Goal: Entertainment & Leisure: Consume media (video, audio)

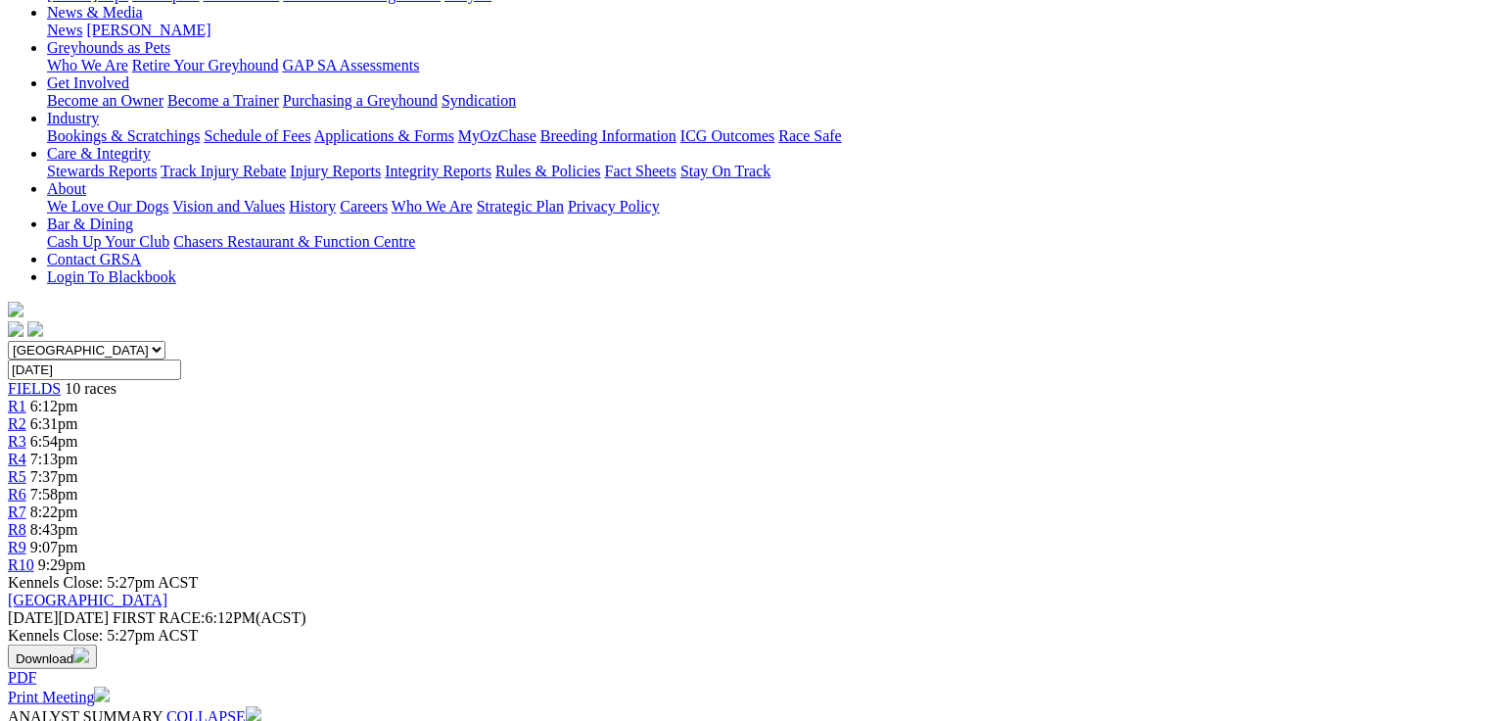
scroll to position [78, 0]
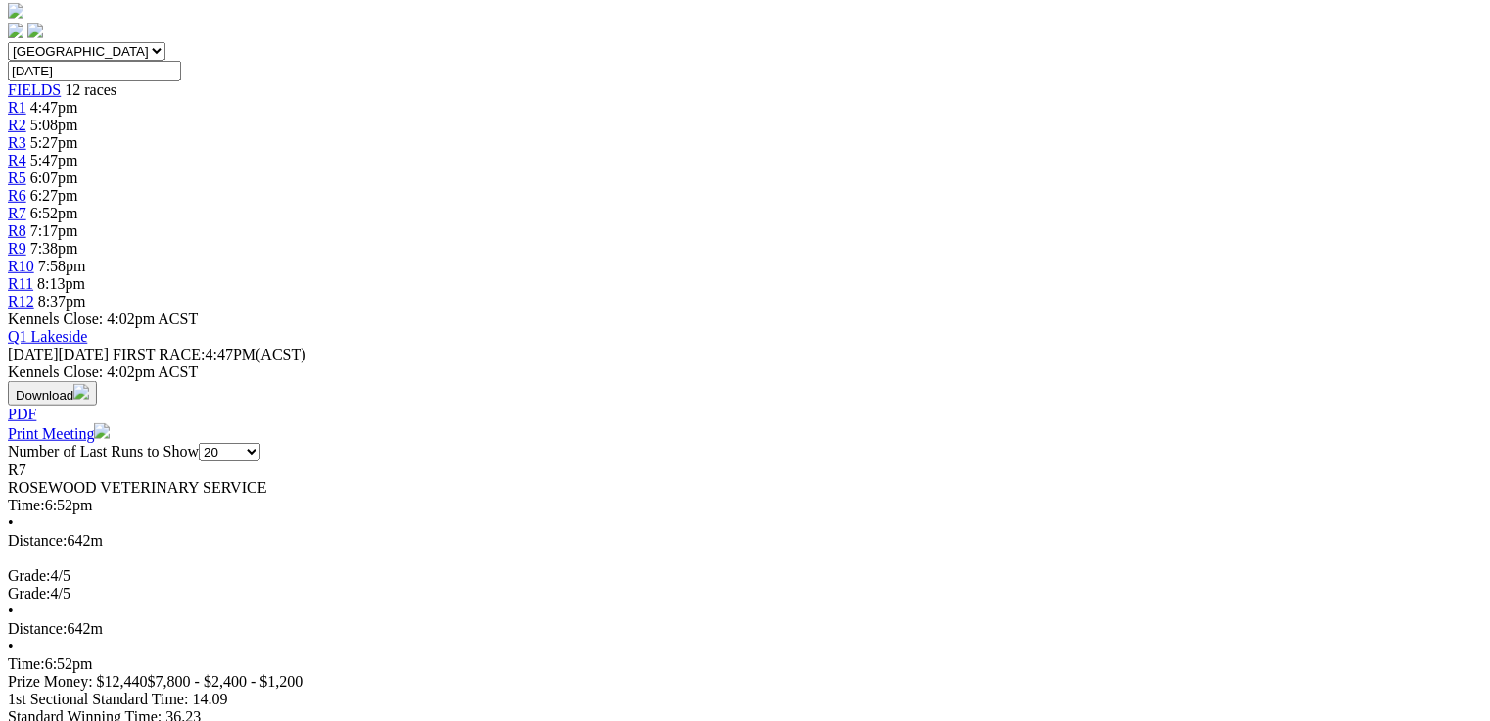
scroll to position [627, 0]
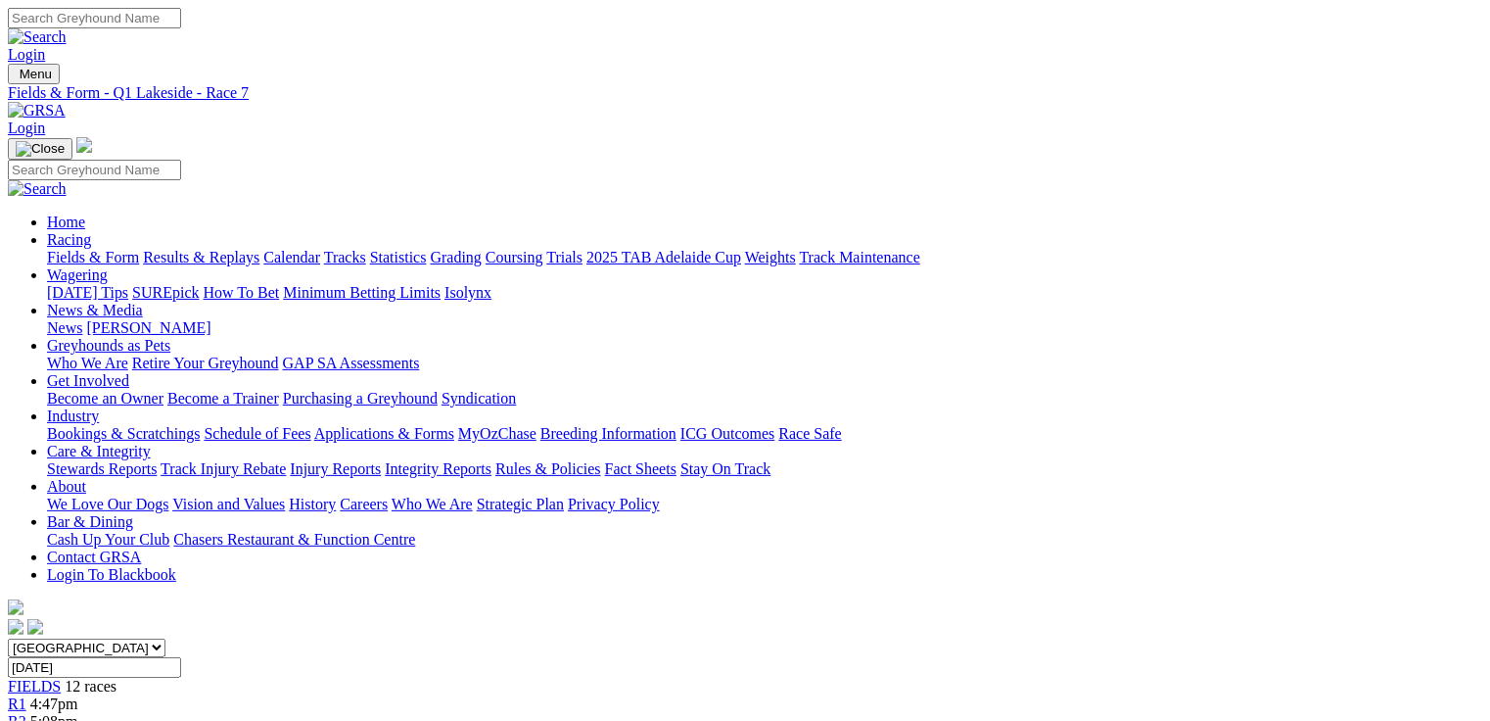
scroll to position [0, 0]
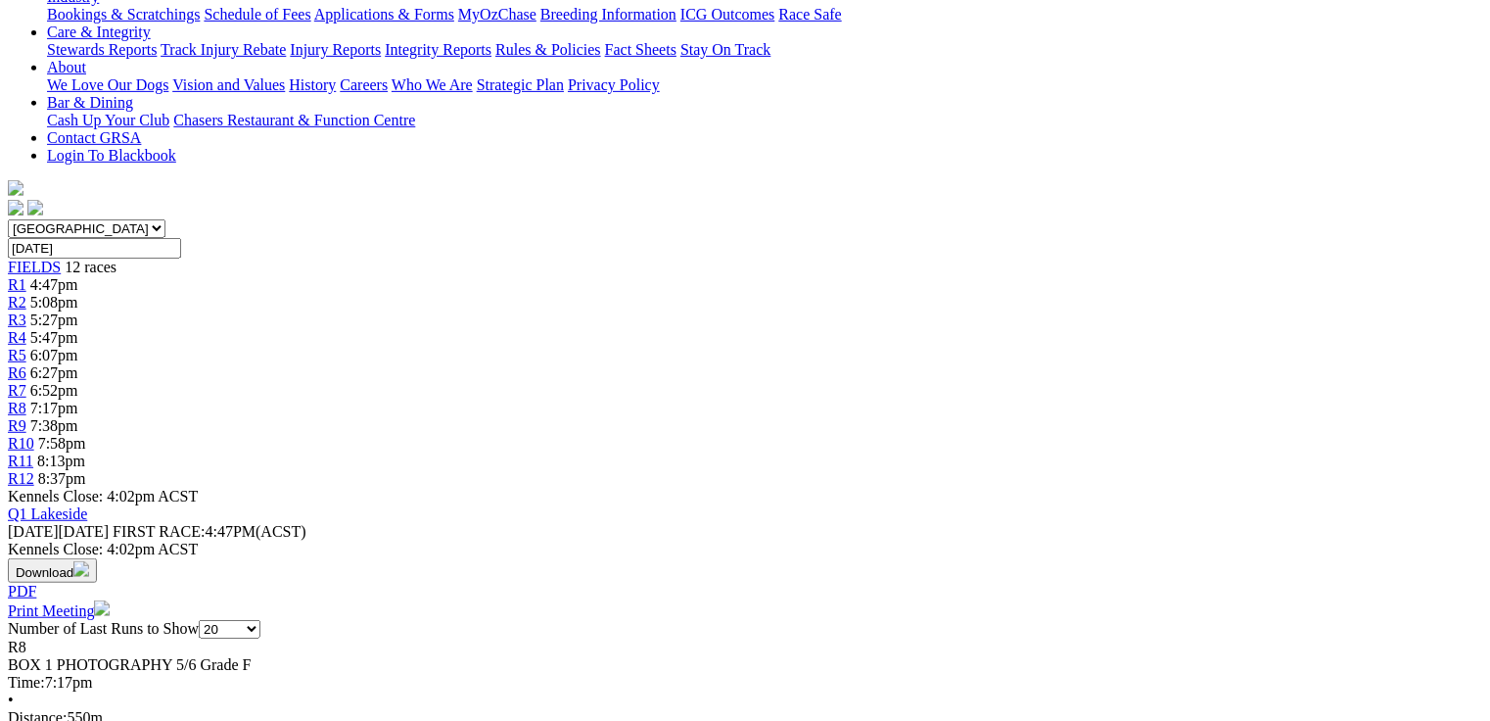
scroll to position [627, 0]
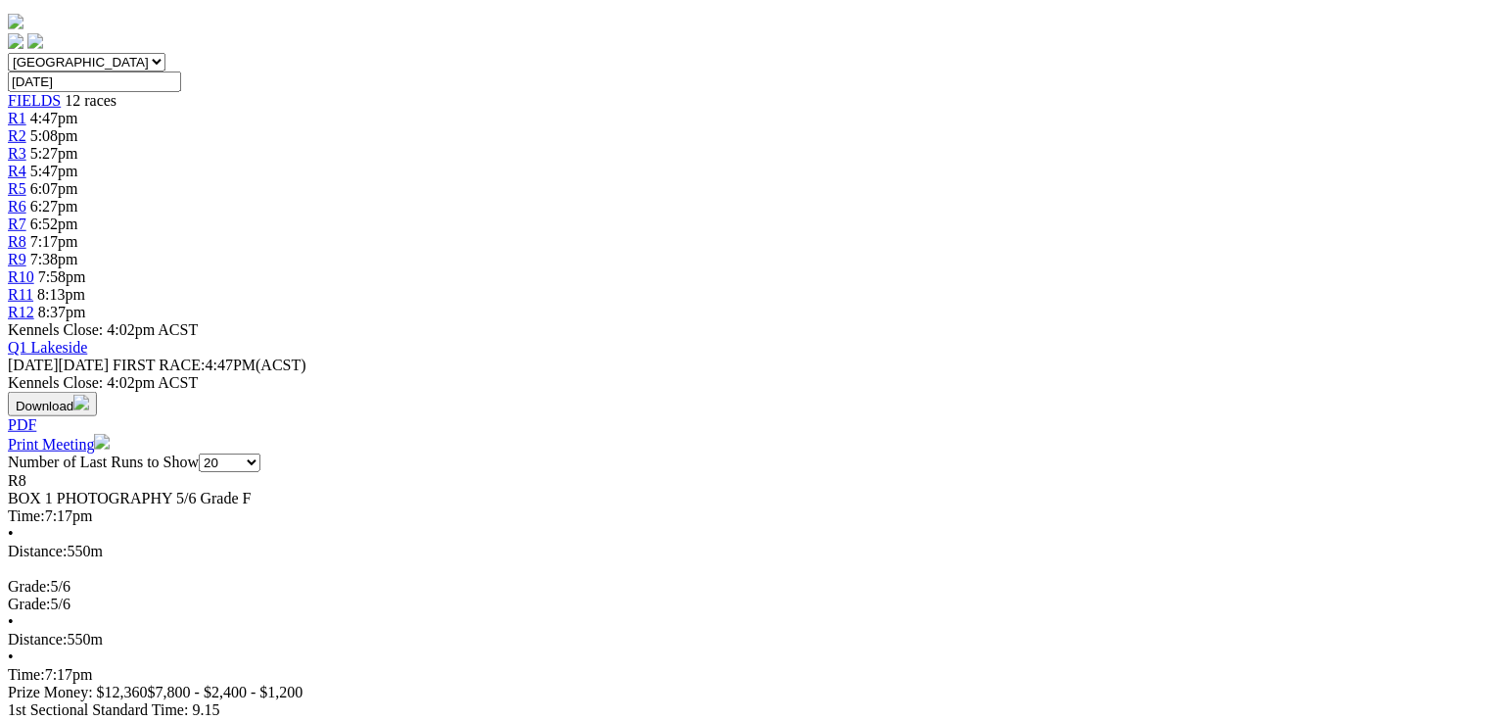
scroll to position [0, 0]
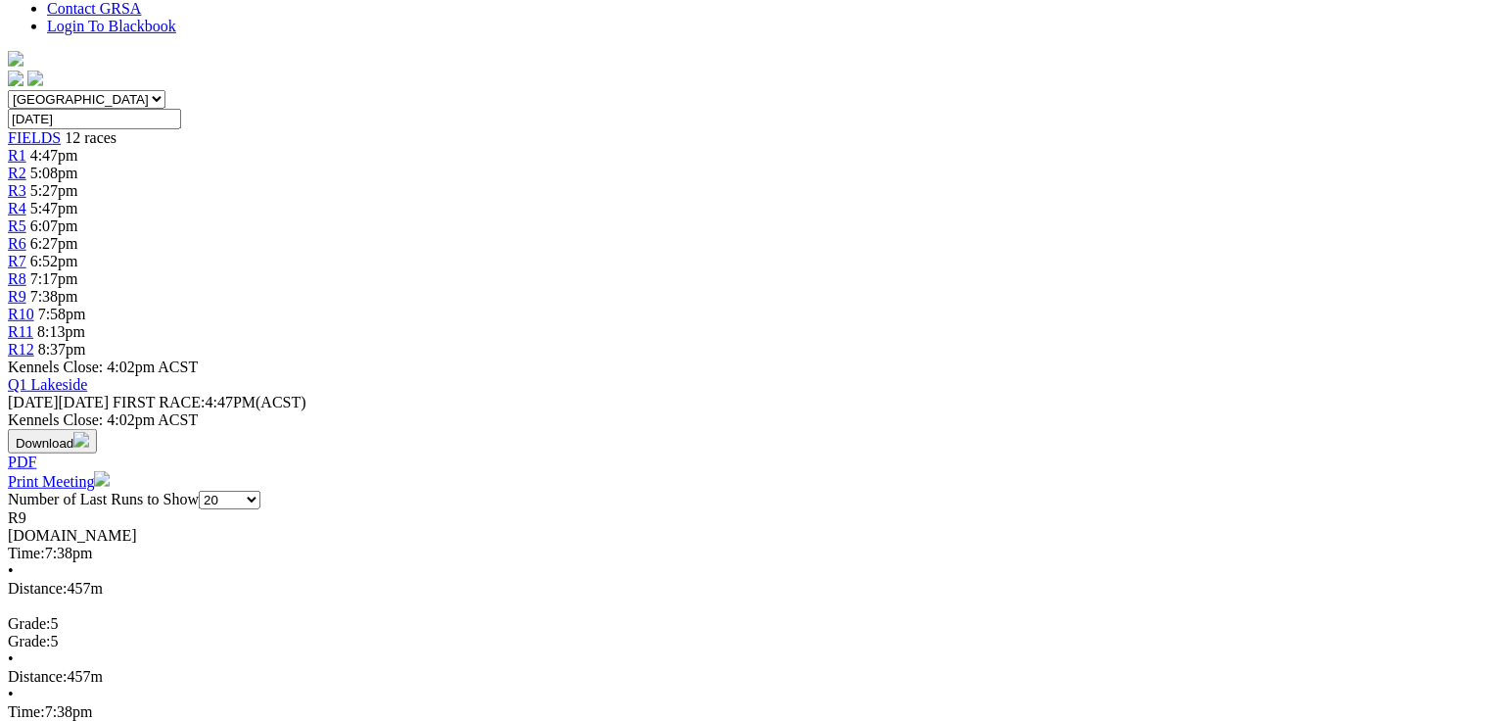
scroll to position [627, 0]
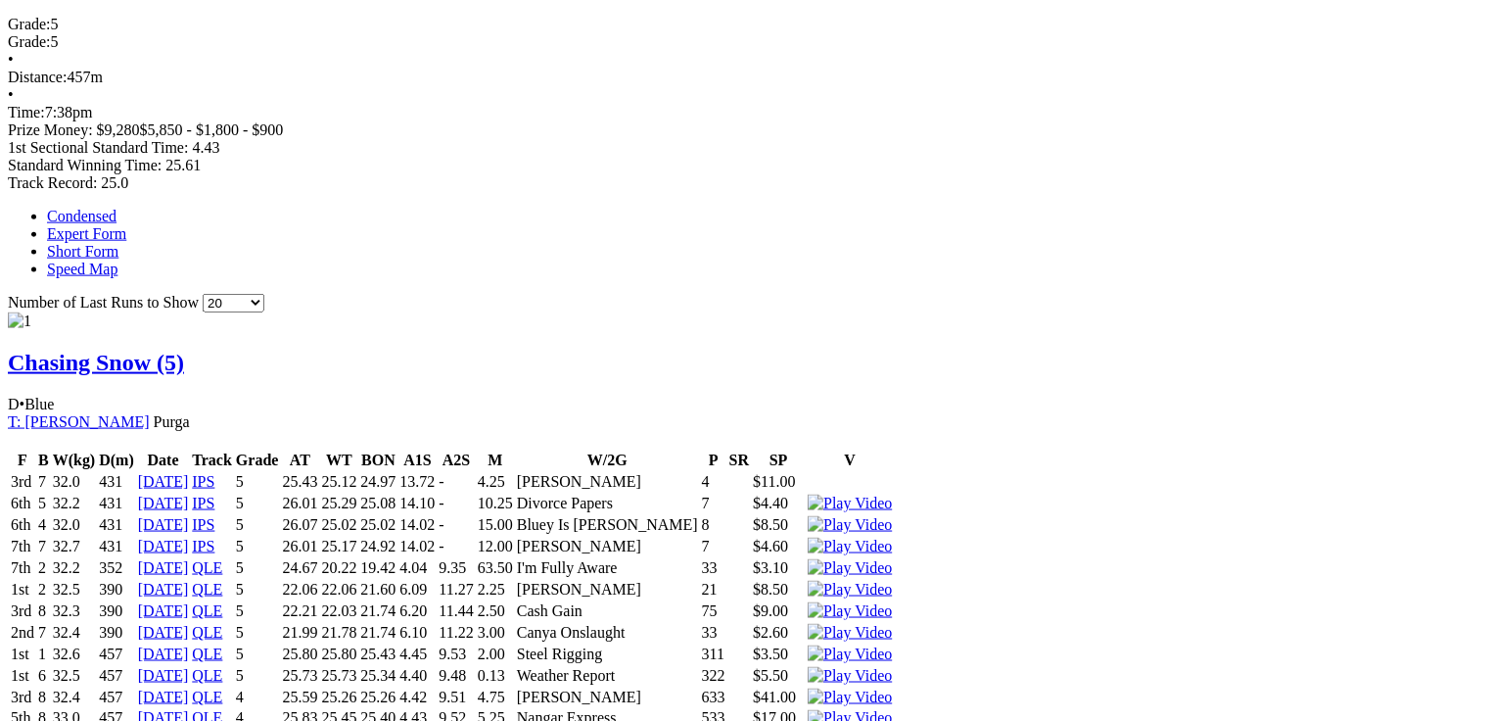
scroll to position [1175, 0]
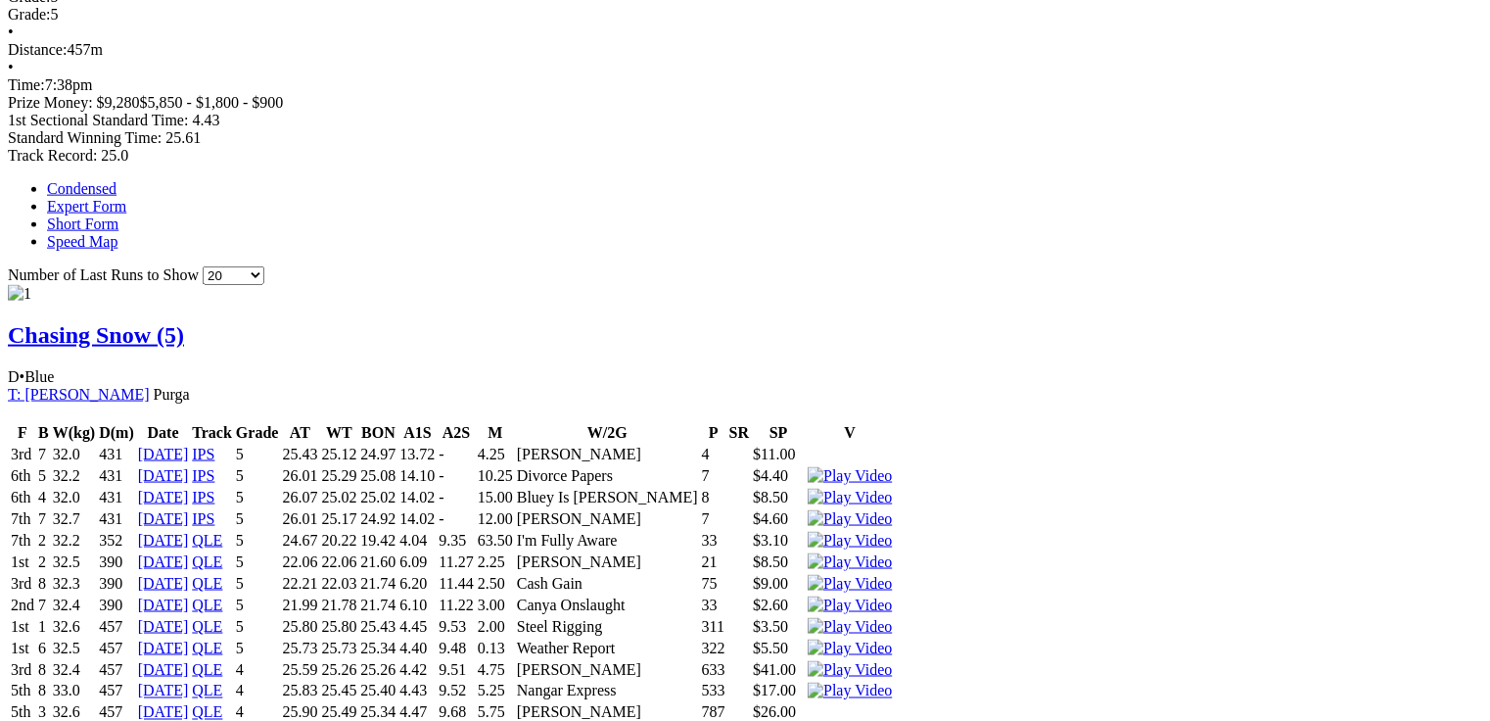
drag, startPoint x: 447, startPoint y: 177, endPoint x: 561, endPoint y: 163, distance: 115.5
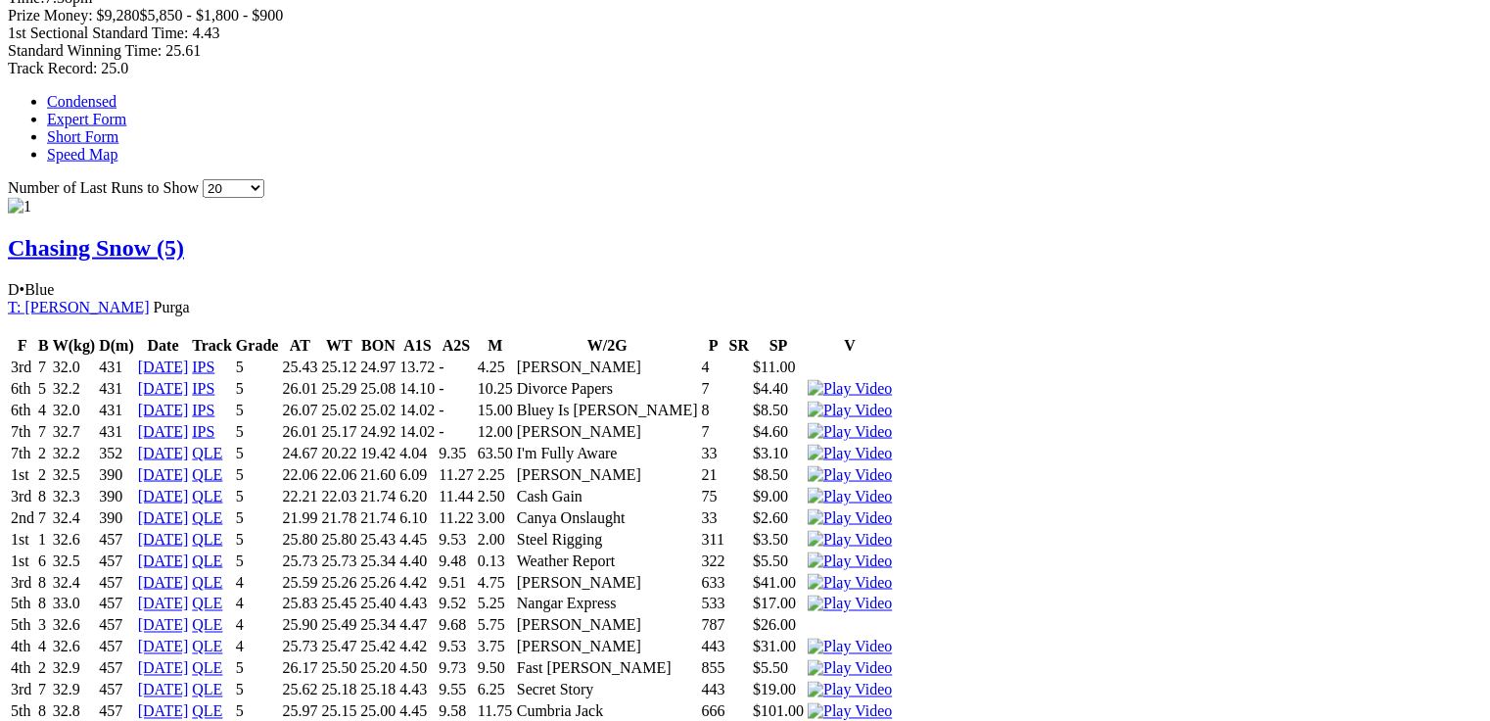
scroll to position [0, 0]
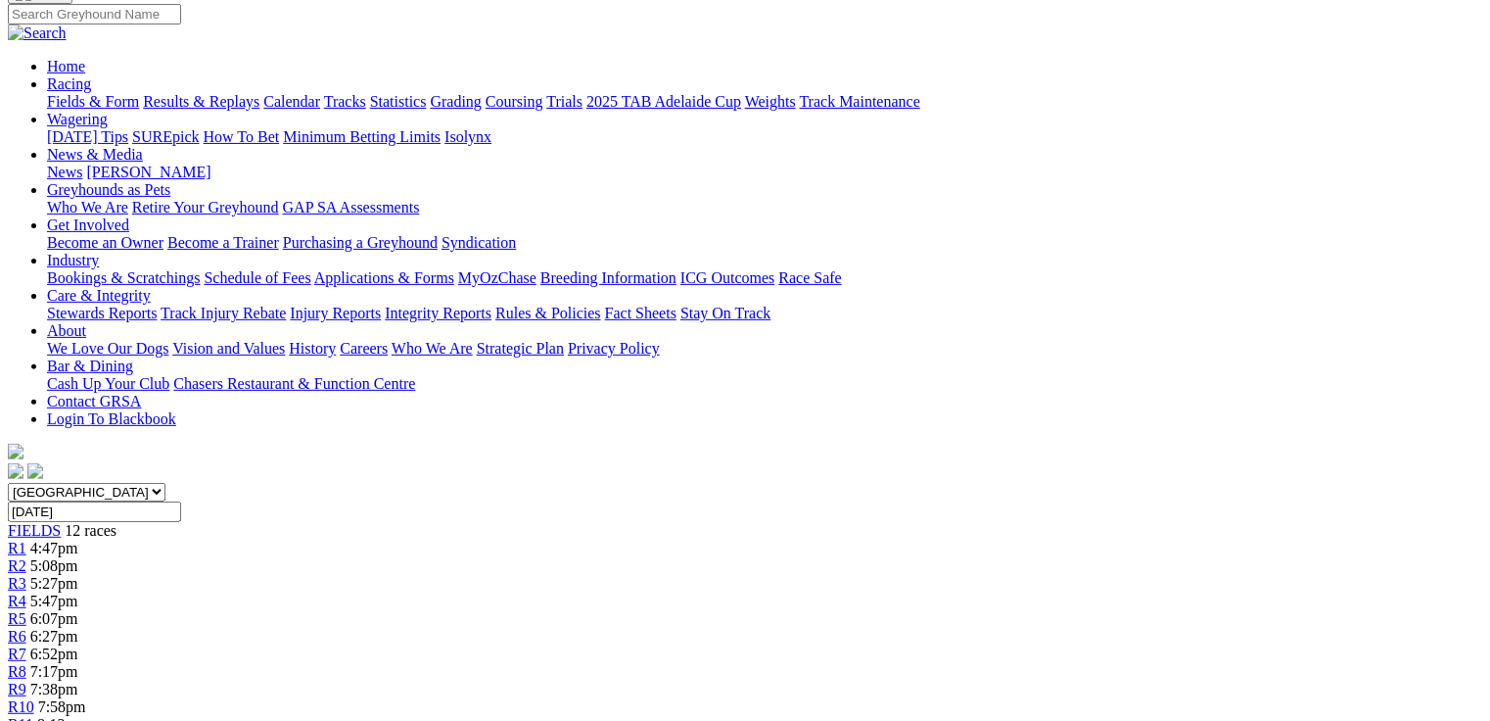
scroll to position [514, 0]
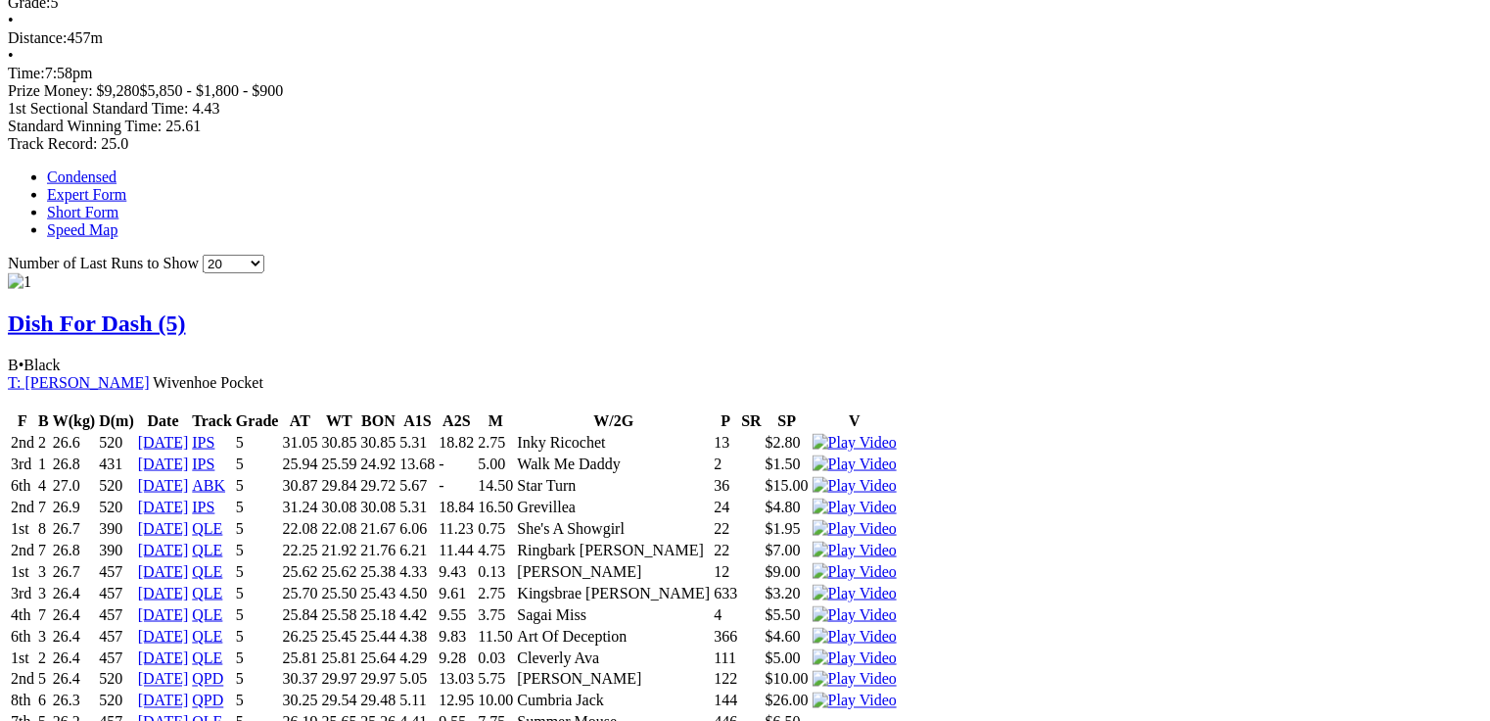
scroll to position [1219, 0]
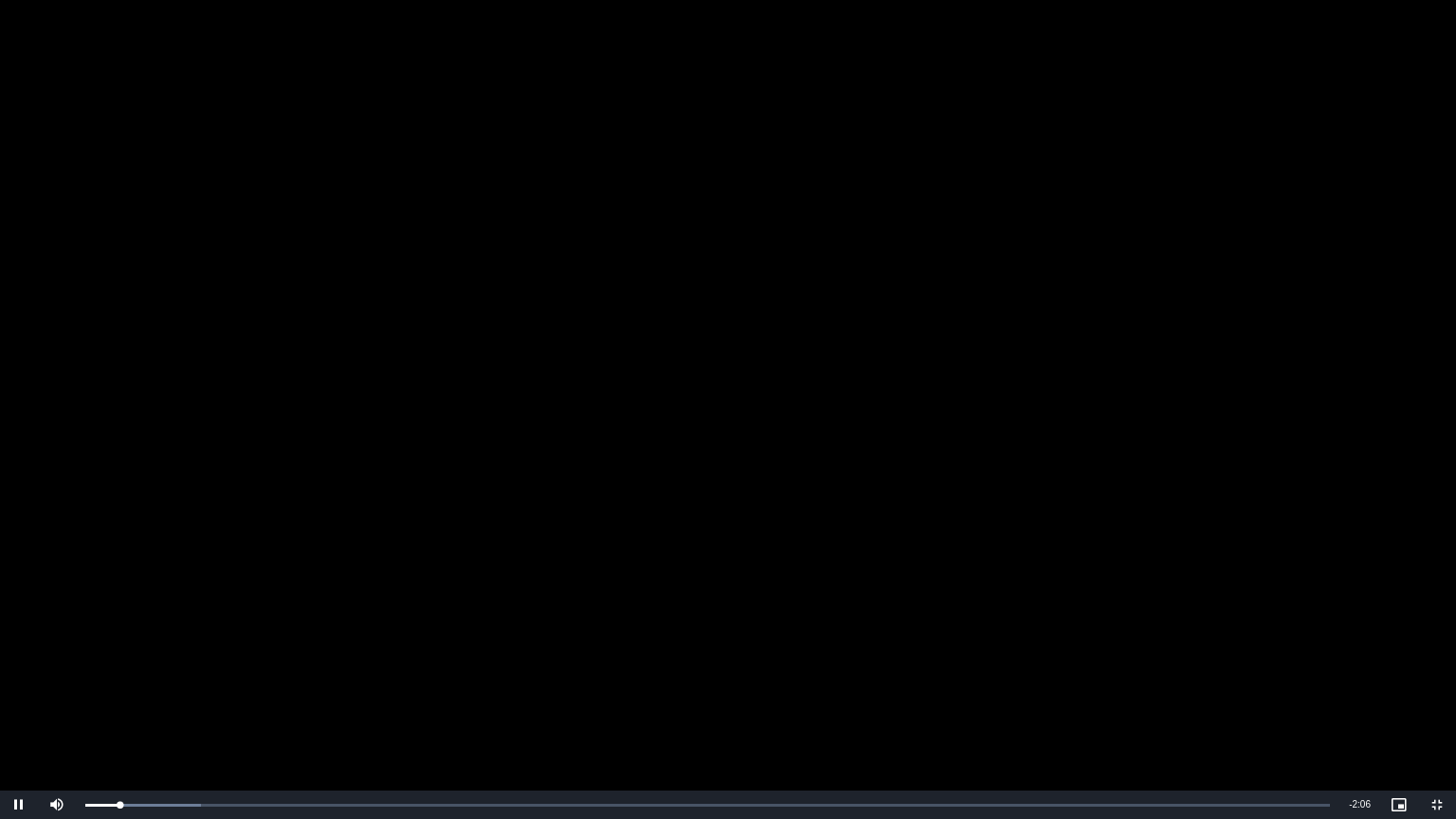
click at [723, 402] on video "To view this video please enable JavaScript, and consider upgrading to a web br…" at bounding box center [728, 410] width 1456 height 819
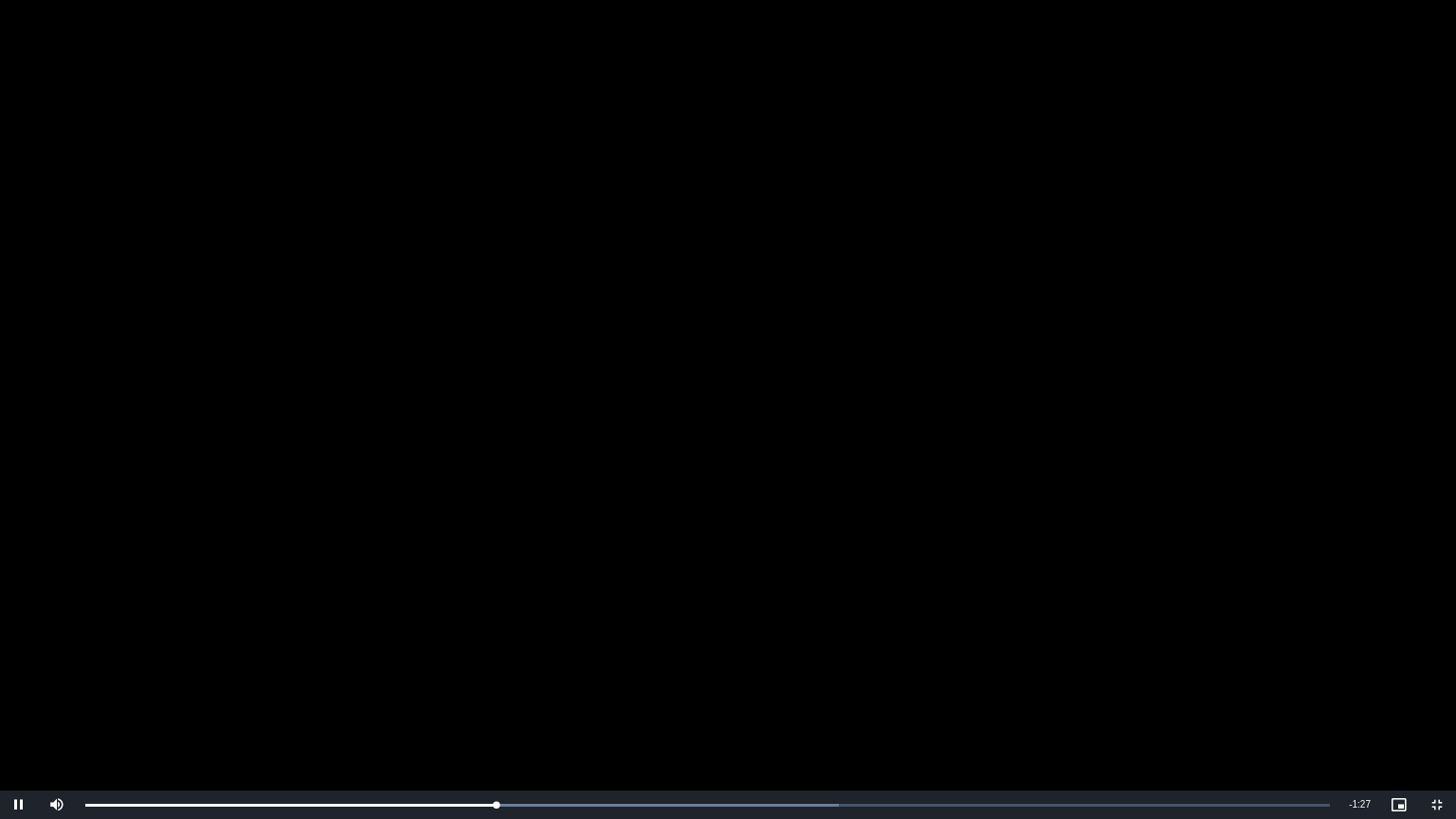
click at [875, 549] on video "To view this video please enable JavaScript, and consider upgrading to a web br…" at bounding box center [728, 410] width 1456 height 819
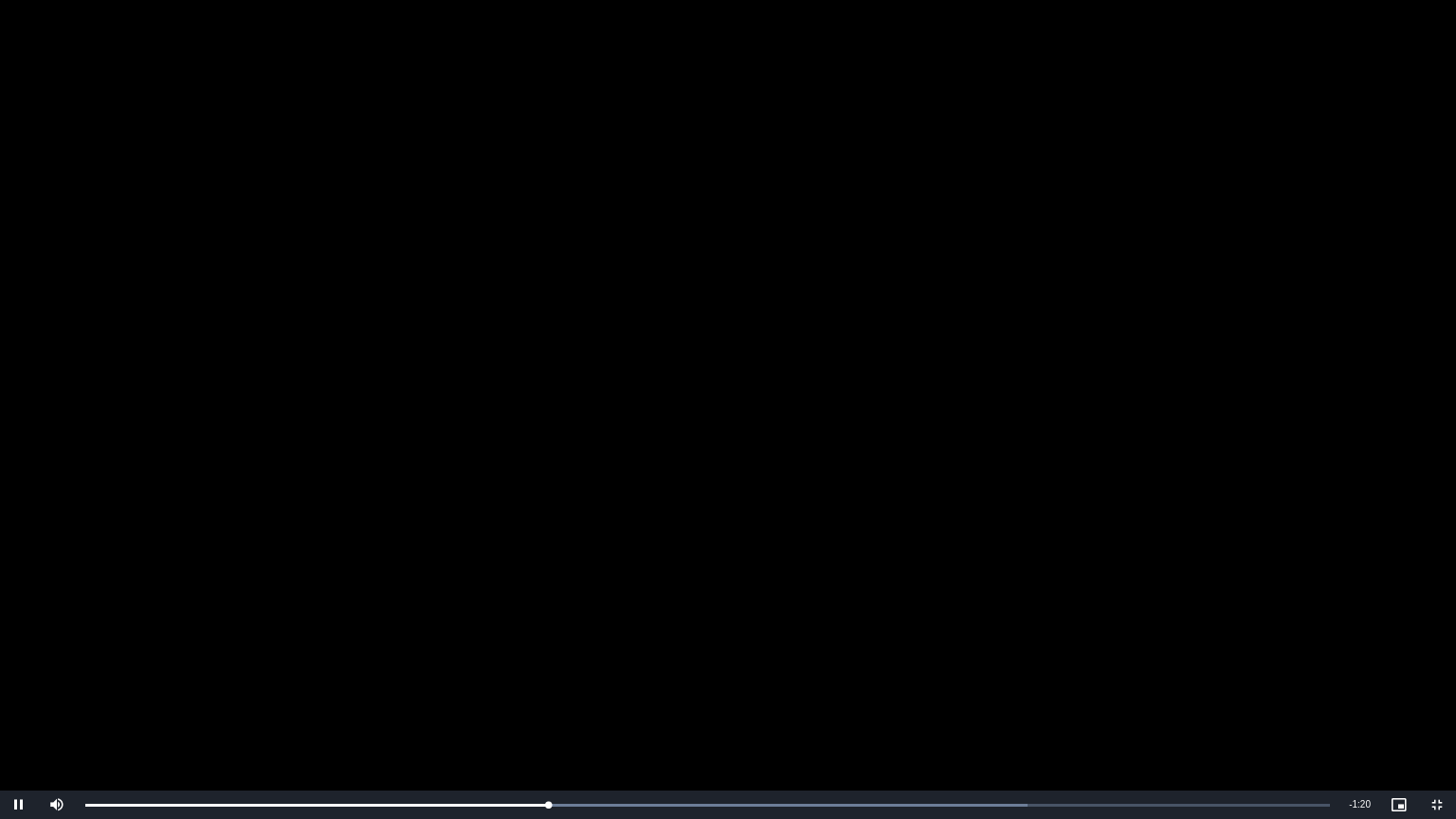
click at [410, 487] on video "To view this video please enable JavaScript, and consider upgrading to a web br…" at bounding box center [728, 410] width 1456 height 819
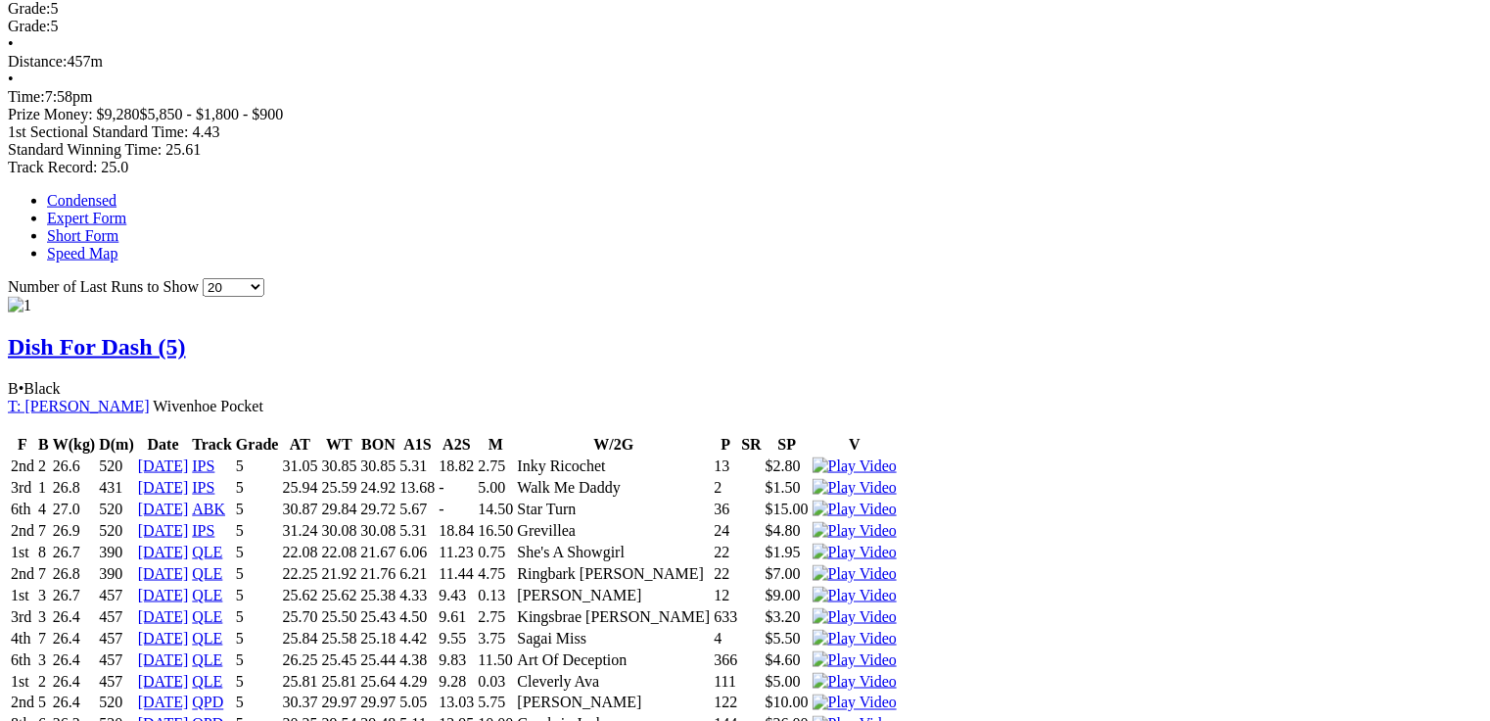
scroll to position [0, 0]
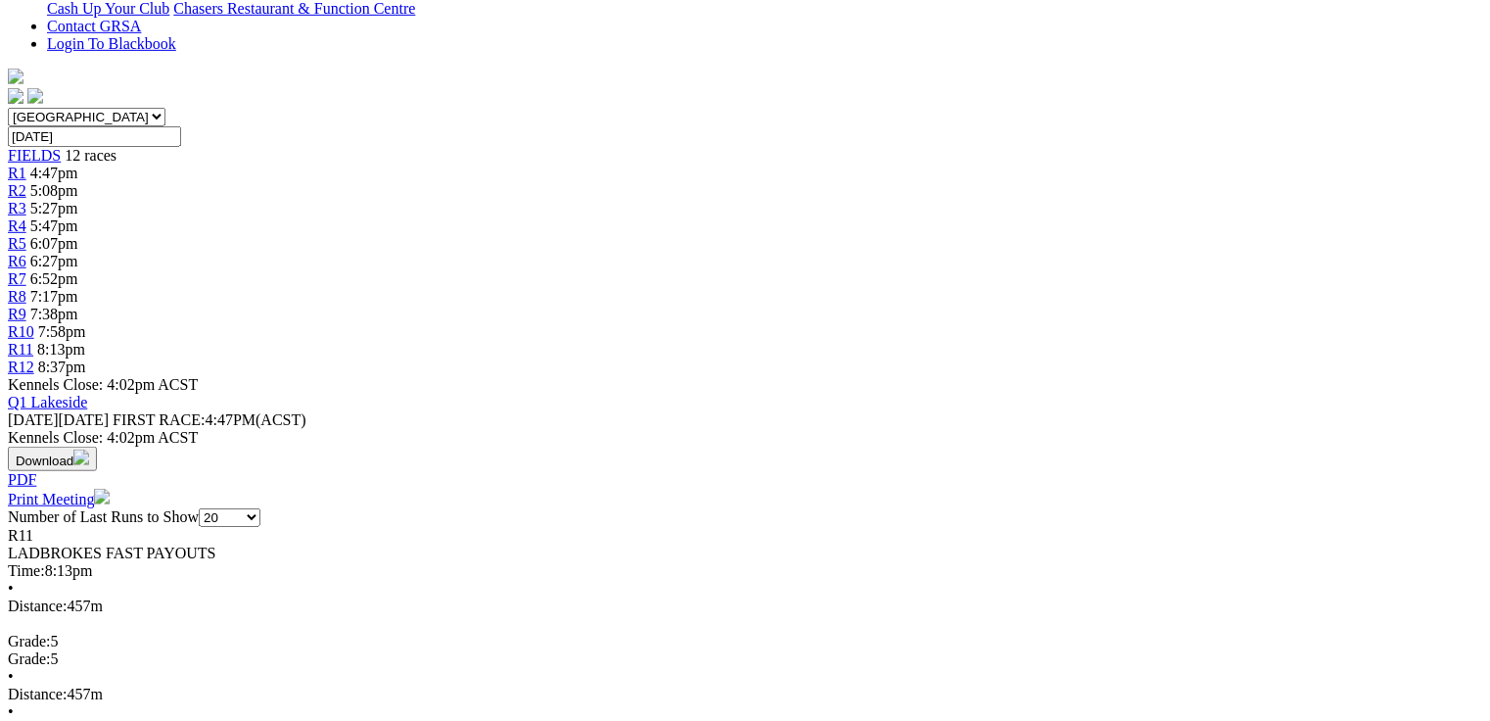
scroll to position [548, 0]
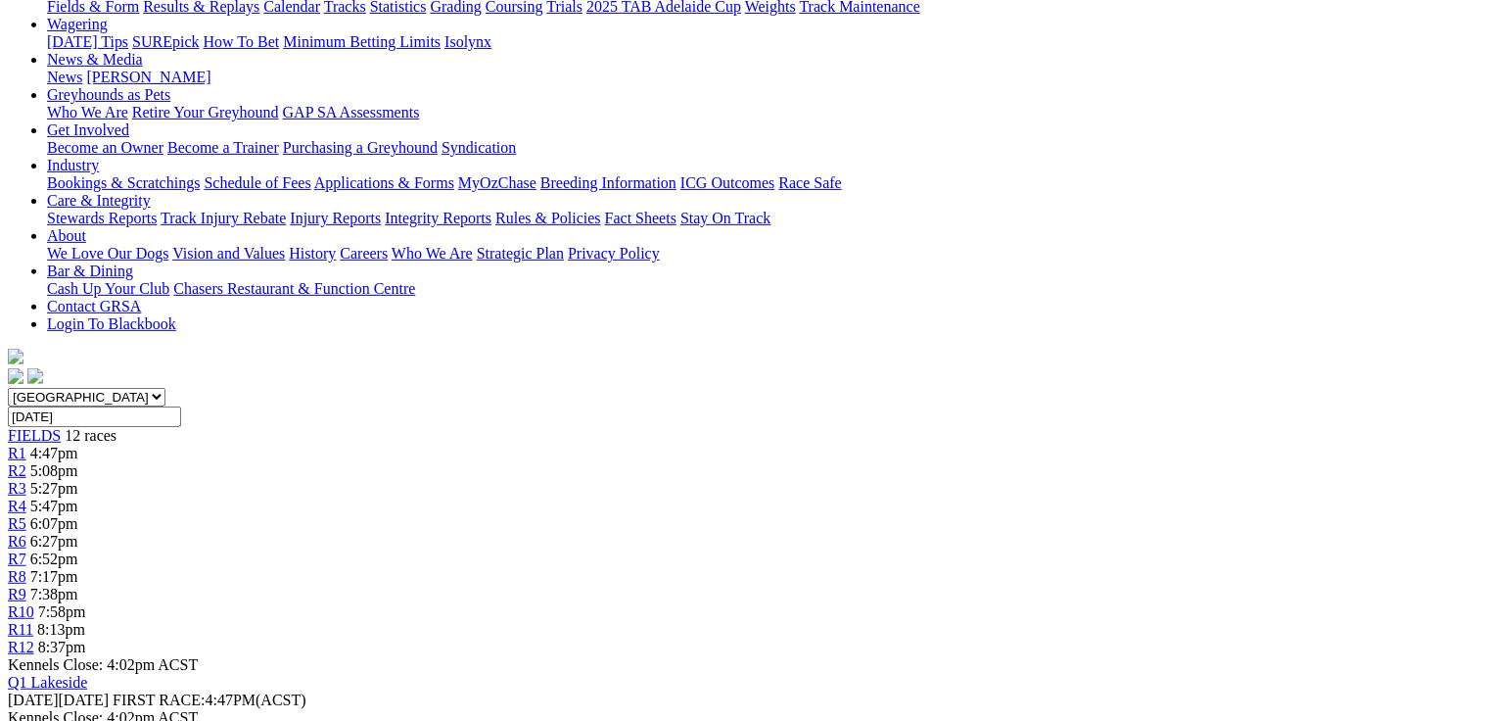
scroll to position [156, 0]
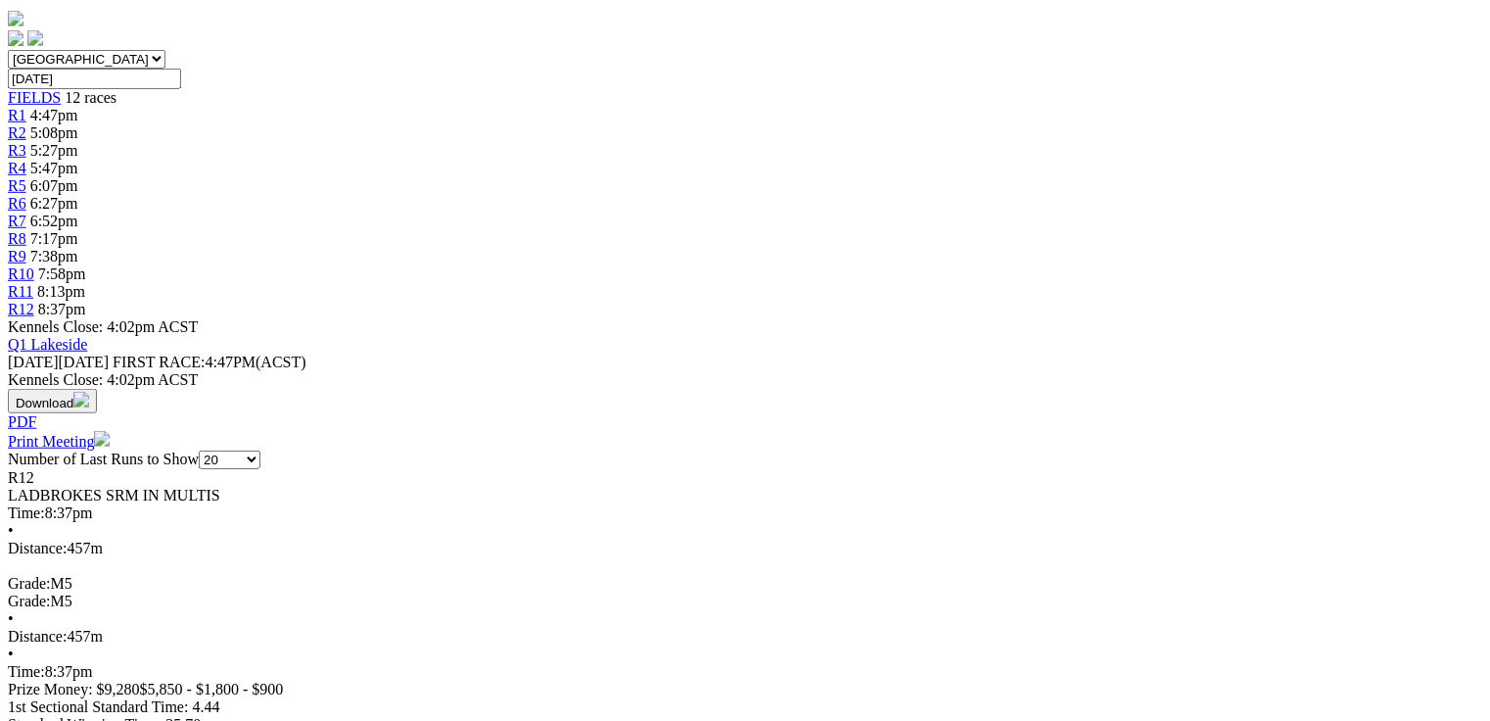
scroll to position [705, 0]
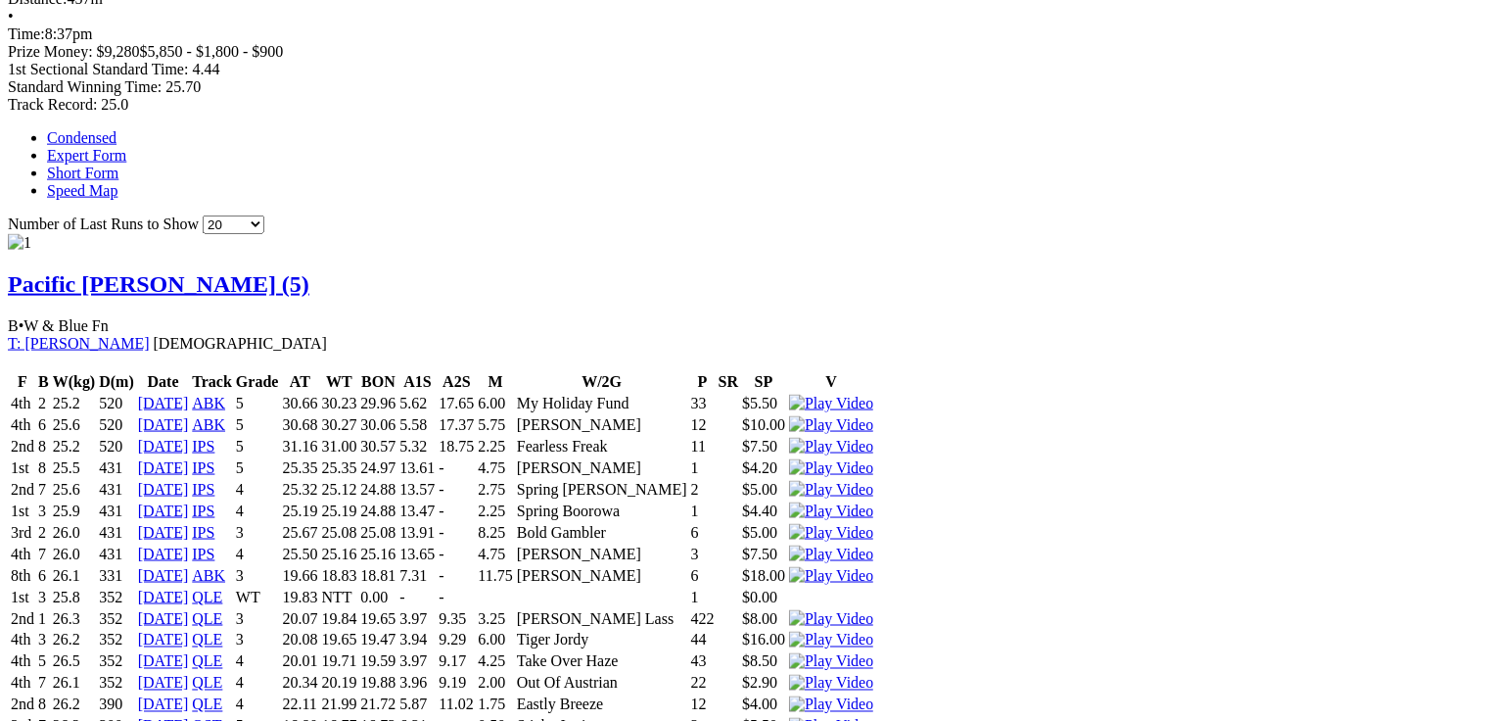
scroll to position [1253, 0]
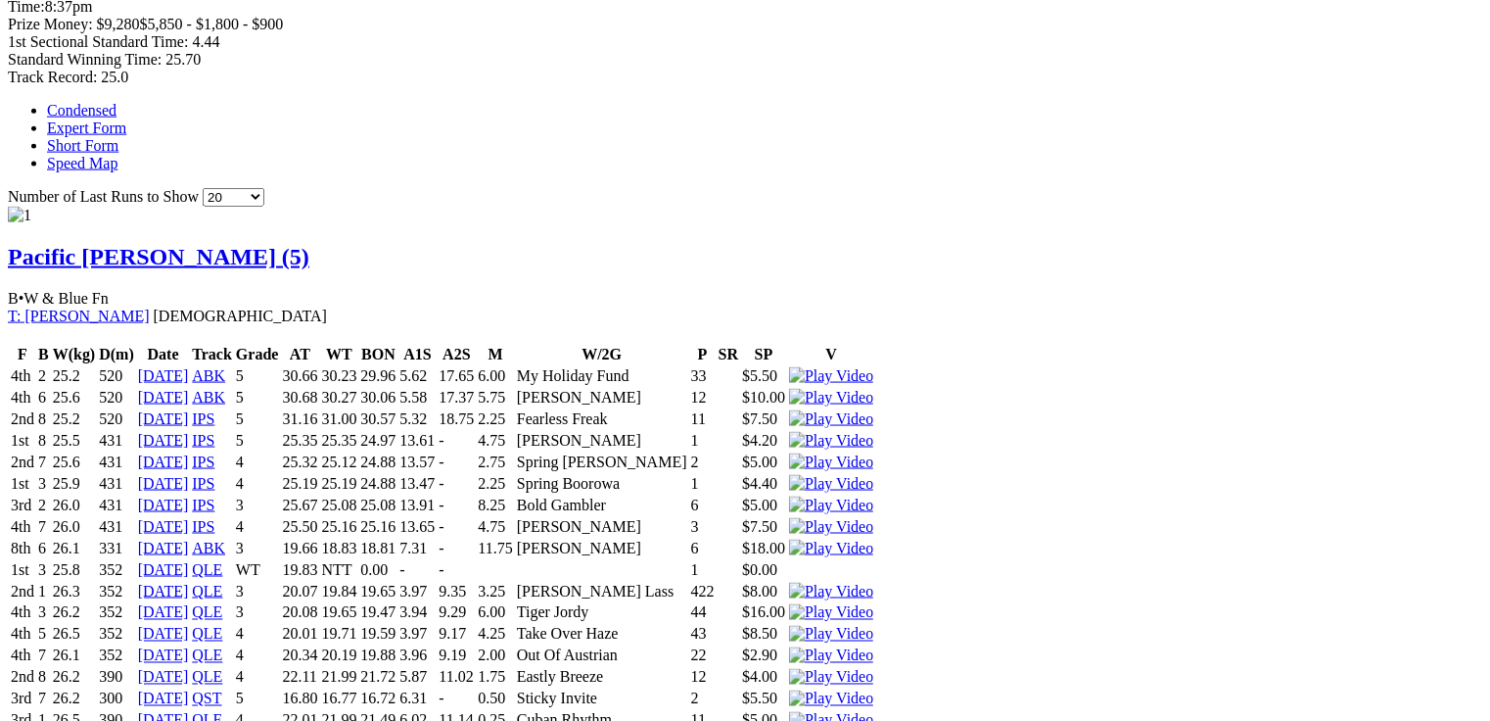
drag, startPoint x: 713, startPoint y: 473, endPoint x: 792, endPoint y: 478, distance: 79.5
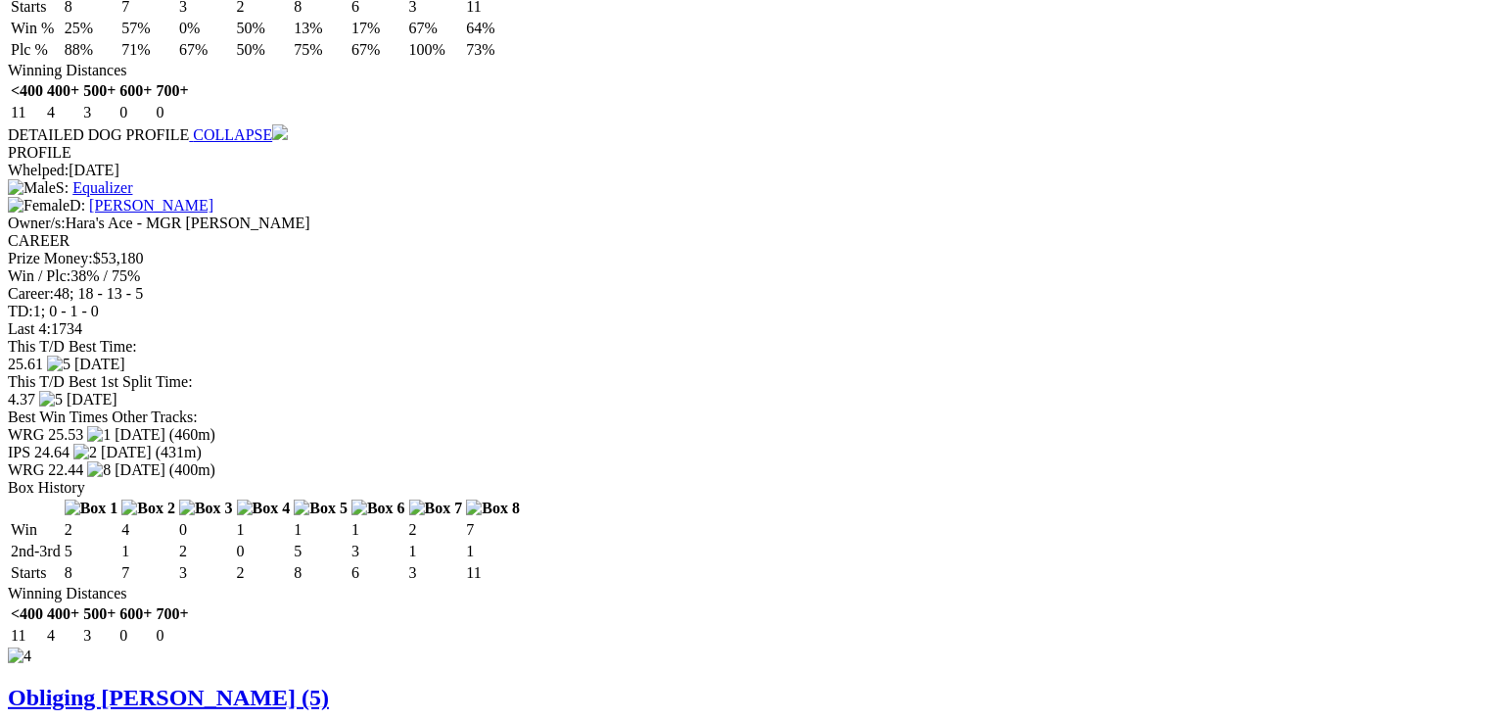
scroll to position [0, 0]
